Goal: Feedback & Contribution: Submit feedback/report problem

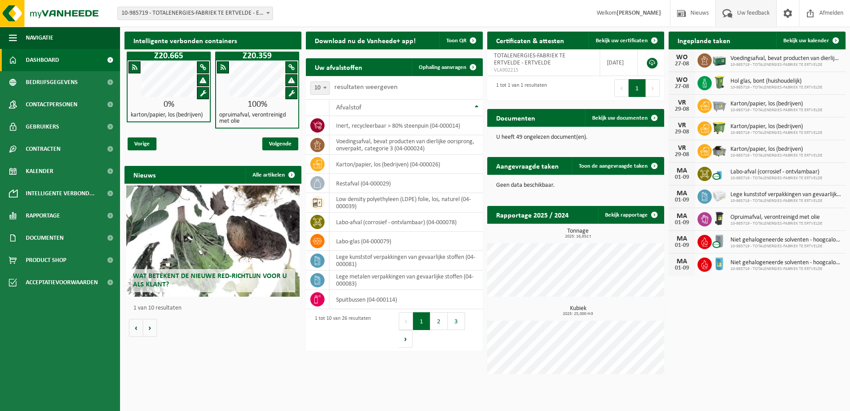
click at [758, 11] on span "Uw feedback" at bounding box center [753, 13] width 37 height 26
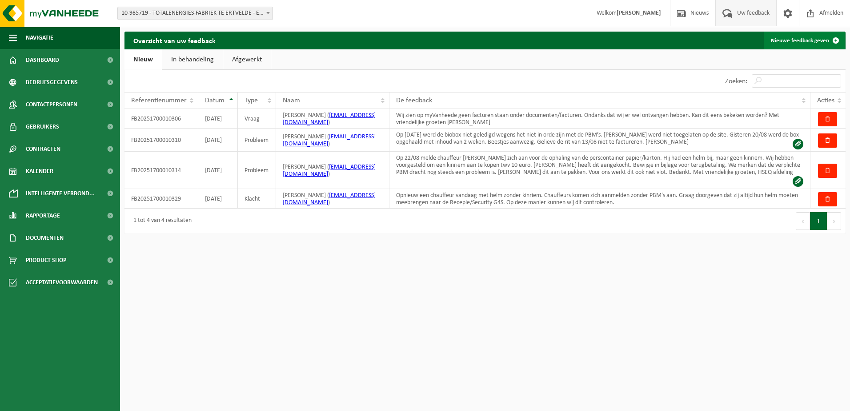
click at [796, 43] on link "Nieuwe feedback geven" at bounding box center [804, 41] width 81 height 18
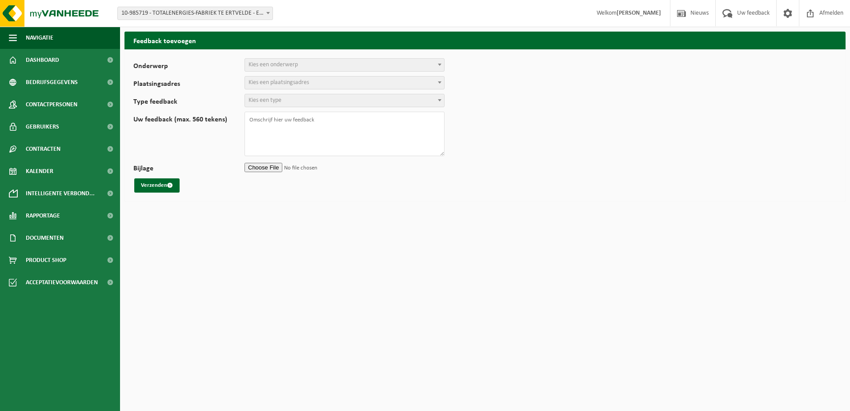
select select
click at [280, 67] on span "Kies een onderwerp" at bounding box center [273, 64] width 49 height 7
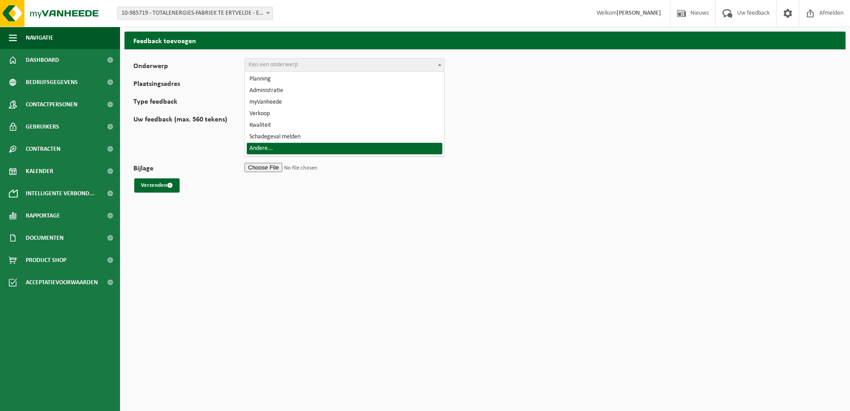
click at [282, 155] on span "Planning Administratie myVanheede Verkoop Kwaliteit Schadegeval melden Andere..." at bounding box center [344, 114] width 199 height 84
select select "32"
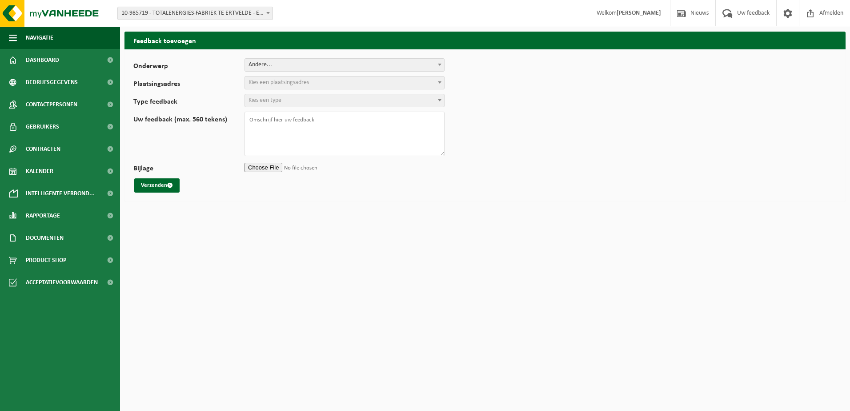
click at [281, 84] on span "Kies een plaatsingsadres" at bounding box center [279, 82] width 60 height 7
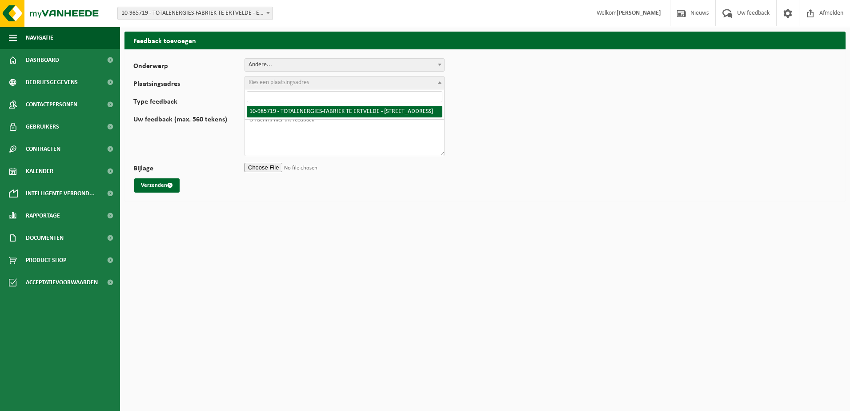
select select "165265"
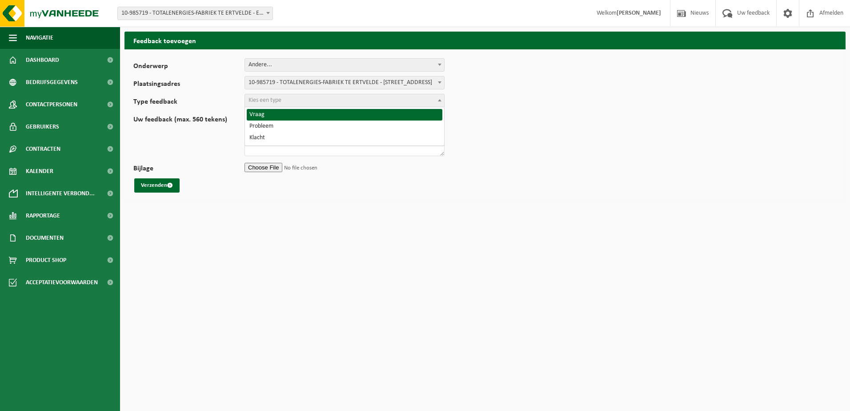
click at [266, 101] on span "Kies een type" at bounding box center [265, 100] width 33 height 7
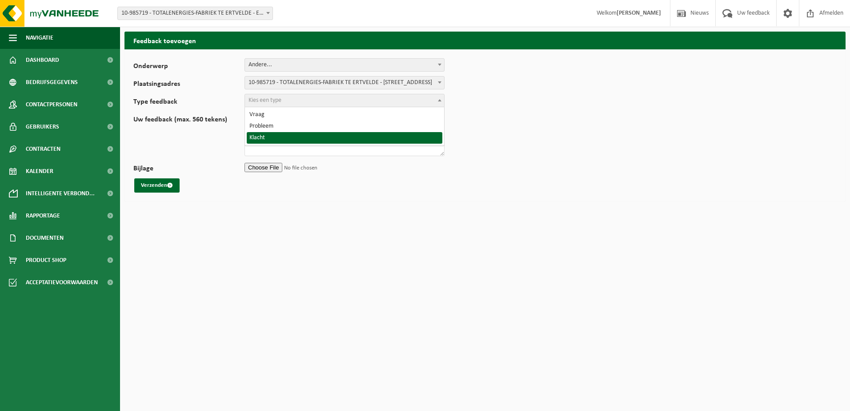
select select "COM"
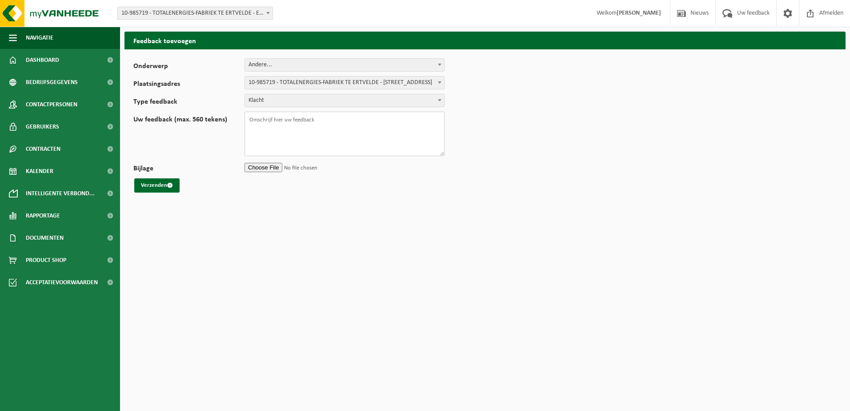
click at [261, 118] on textarea "Uw feedback (max. 560 tekens)" at bounding box center [345, 134] width 200 height 44
click at [279, 121] on textarea "27/05/2025 ; Chauffeur Omer Cosurgu had geen helm met kinriem. ophaling biobox …" at bounding box center [345, 134] width 200 height 44
click at [278, 138] on textarea "27/05/2025 : Chauffeur Omer Cosurgu had geen helm met kinriem. ophaling biobox …" at bounding box center [345, 134] width 200 height 44
type textarea "27/05/2025 : Chauffeur Omer Cosurgu had geen helm met kinriem. ophaling biobox …"
click at [155, 184] on button "Verzenden" at bounding box center [156, 185] width 45 height 14
